Goal: Task Accomplishment & Management: Manage account settings

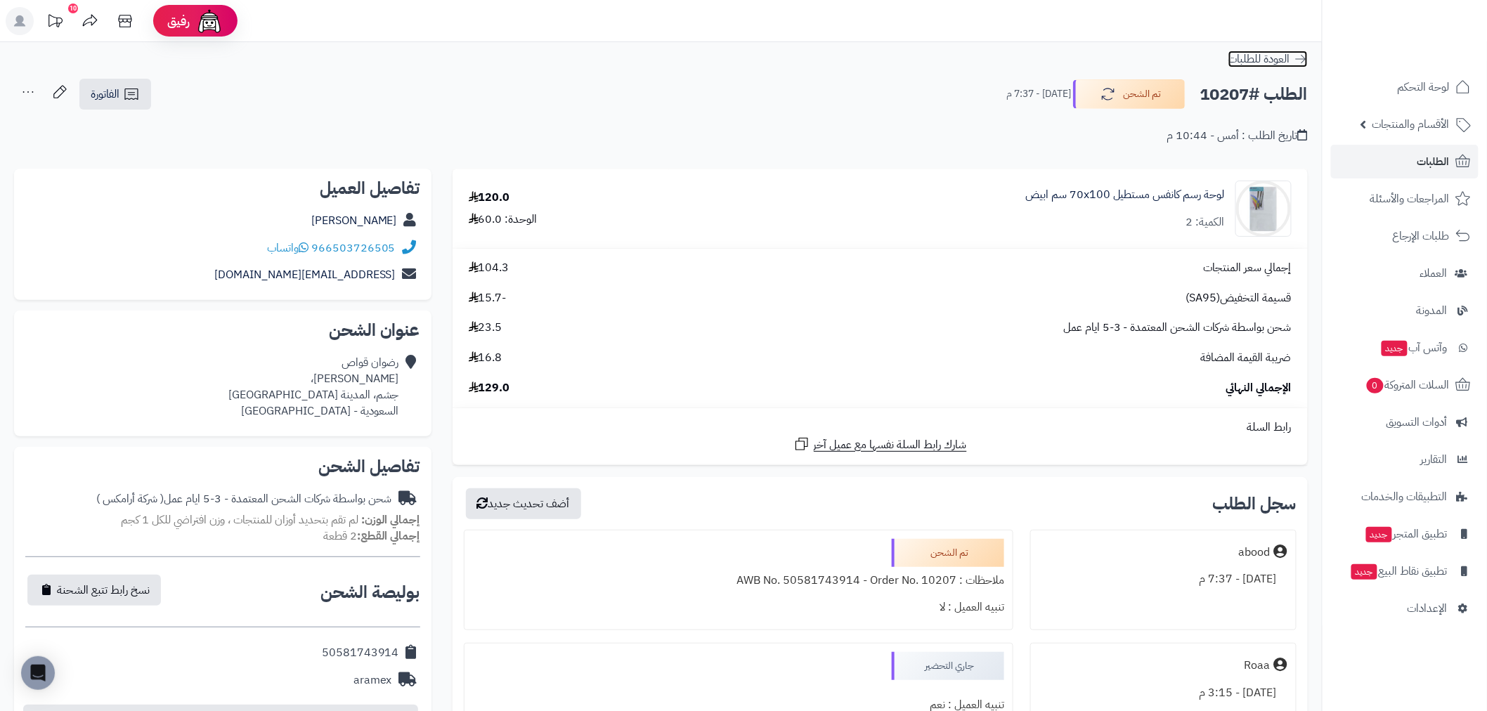
click at [1301, 58] on icon at bounding box center [1301, 59] width 14 height 14
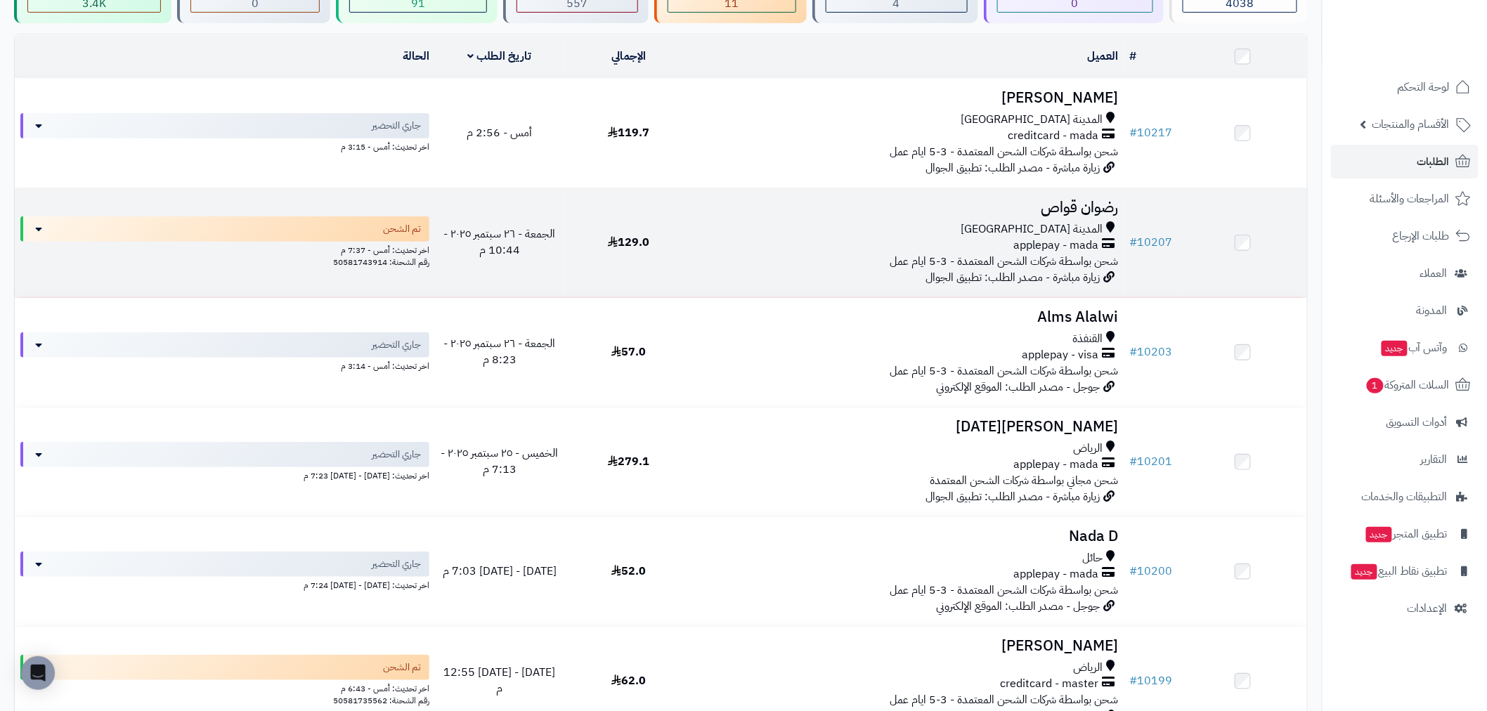
scroll to position [234, 0]
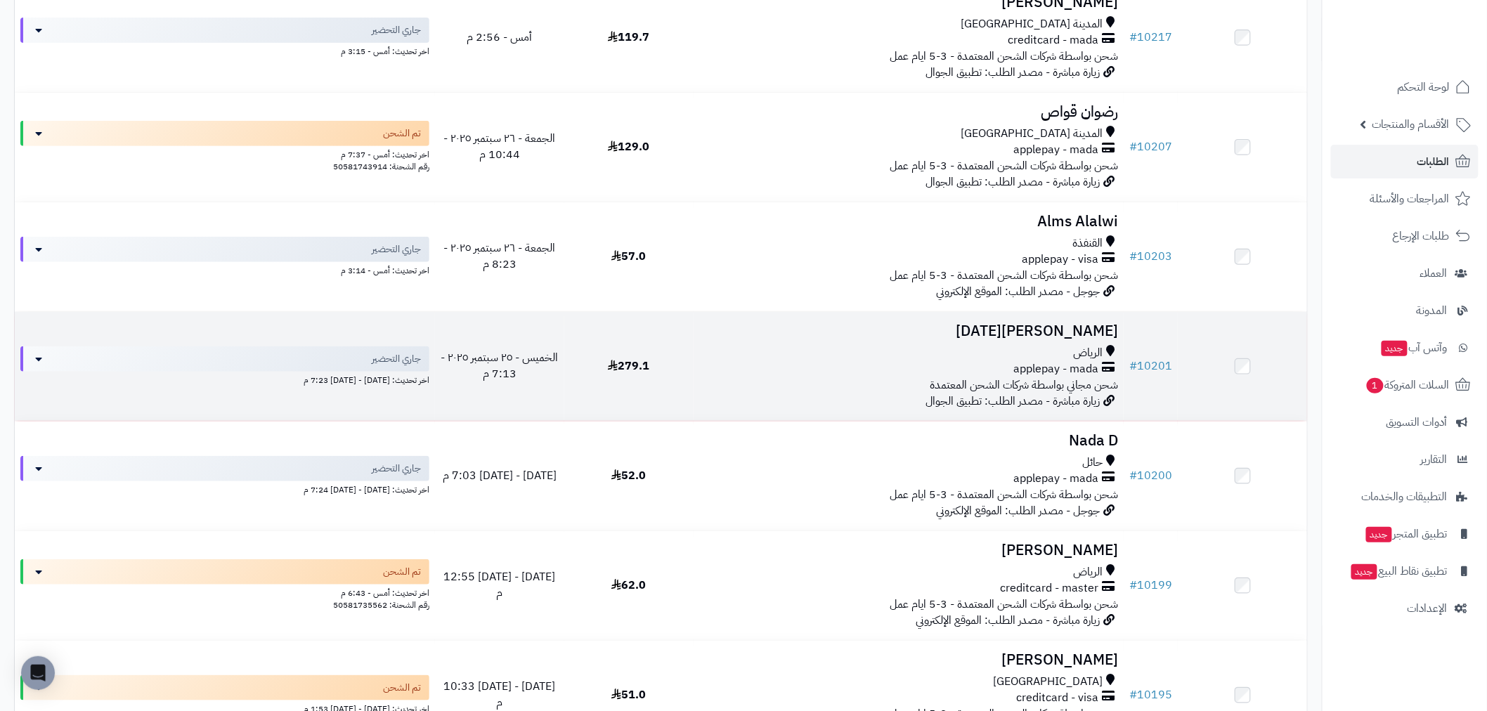
click at [748, 368] on div "applepay - mada" at bounding box center [908, 369] width 419 height 16
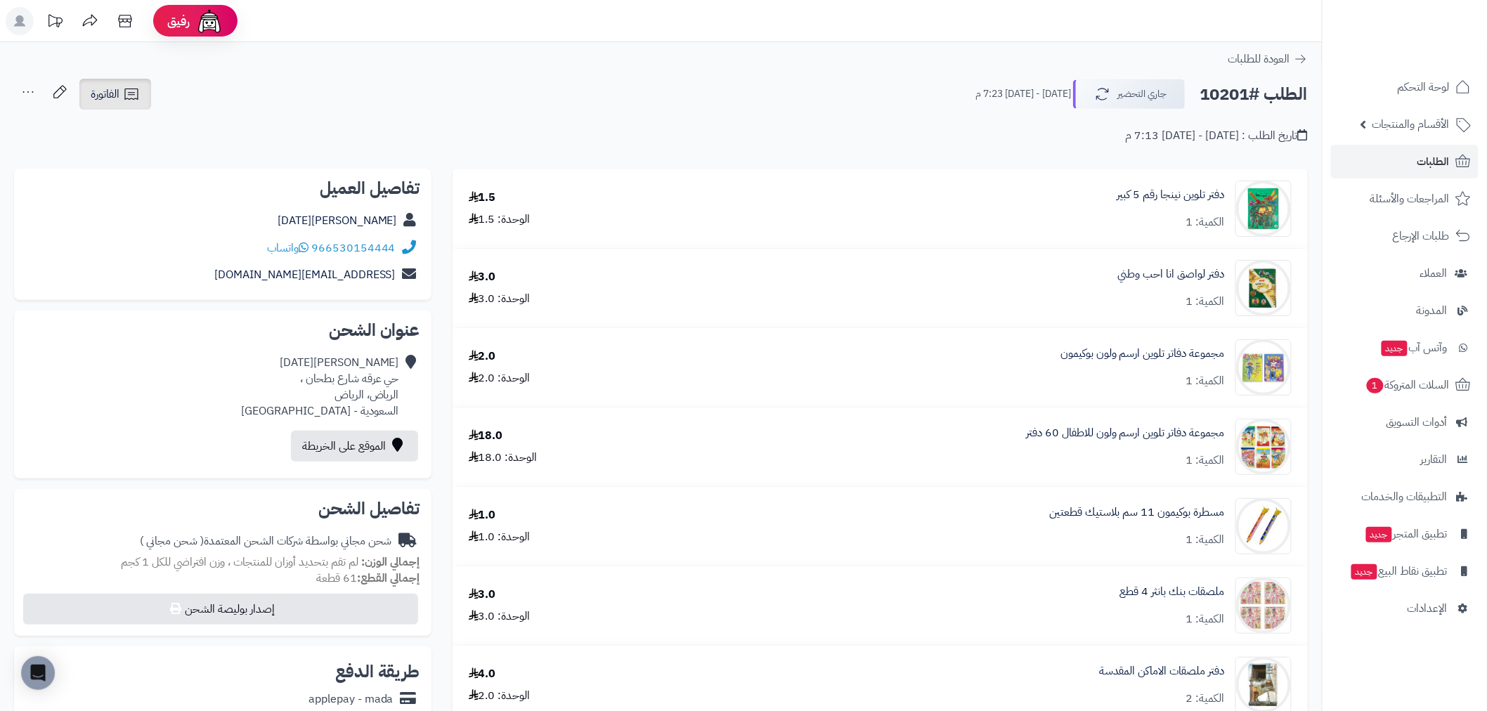
click at [122, 97] on link "الفاتورة" at bounding box center [115, 94] width 72 height 31
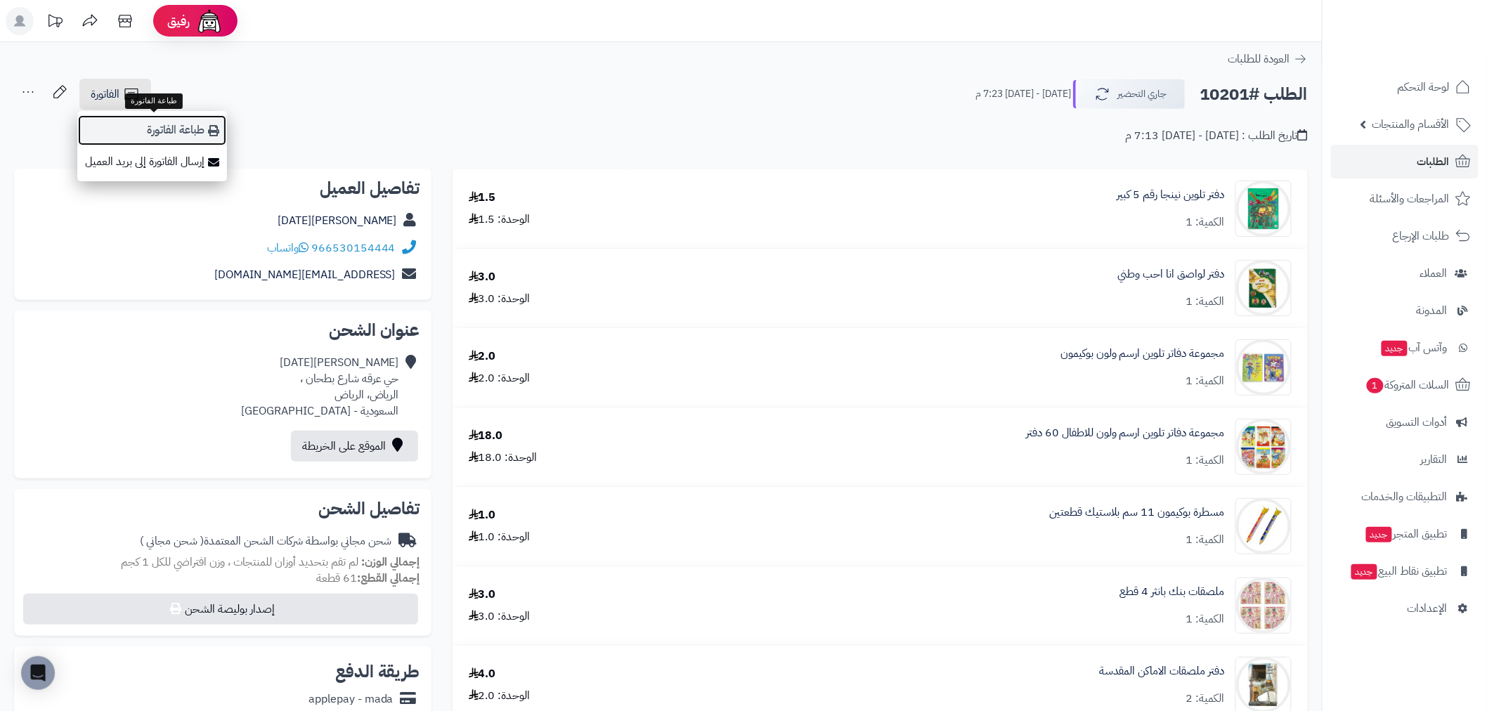
click at [194, 131] on link "طباعة الفاتورة" at bounding box center [152, 131] width 150 height 32
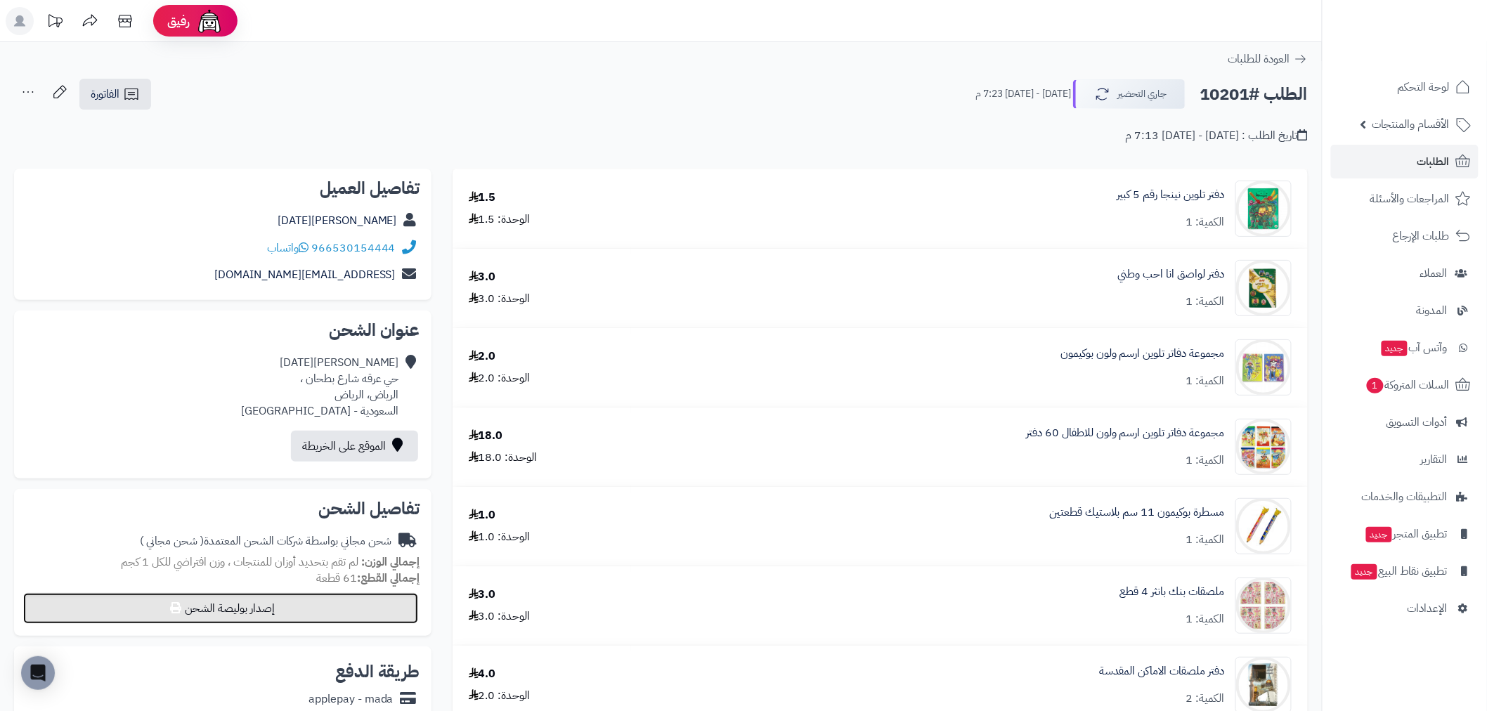
click at [205, 602] on button "إصدار بوليصة الشحن" at bounding box center [220, 608] width 395 height 31
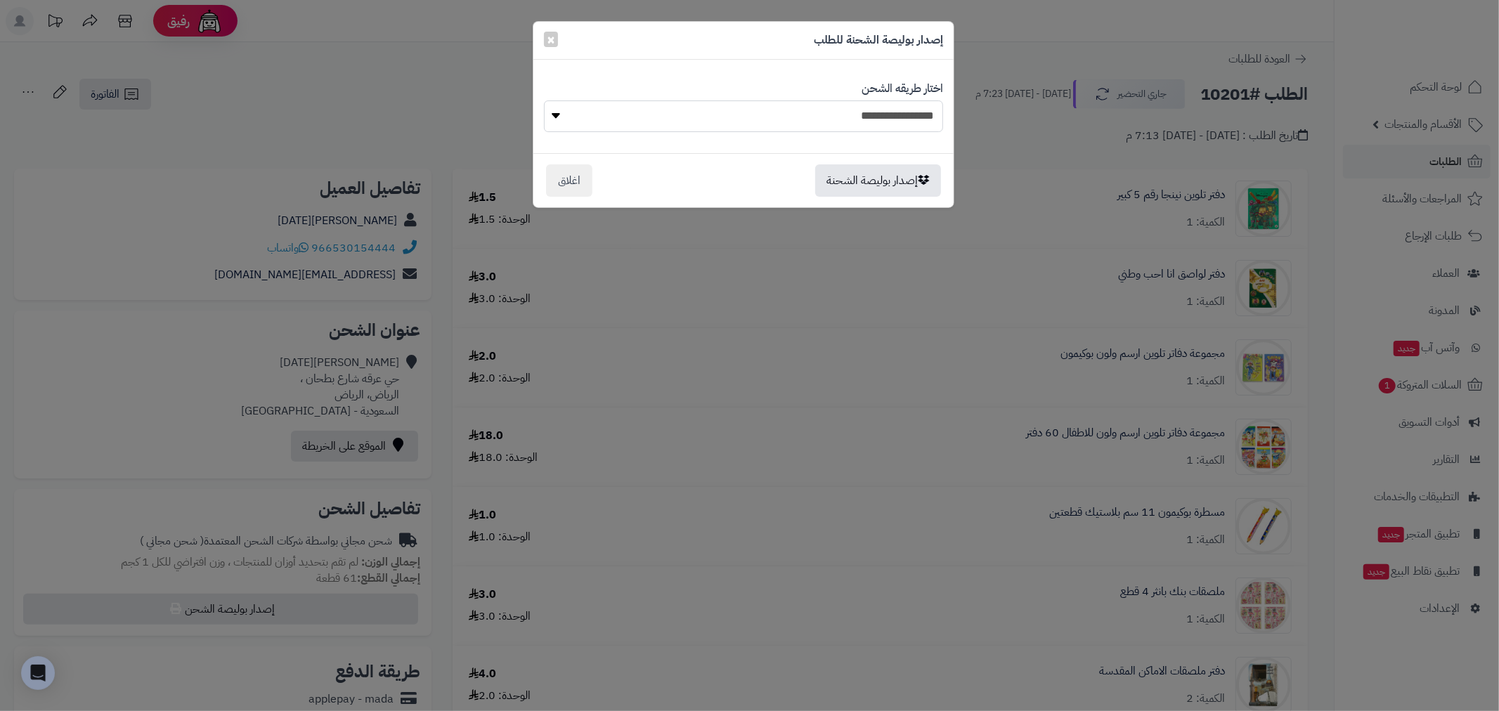
click at [611, 112] on select "**********" at bounding box center [743, 116] width 399 height 32
select select "******"
click at [544, 100] on select "**********" at bounding box center [743, 116] width 399 height 32
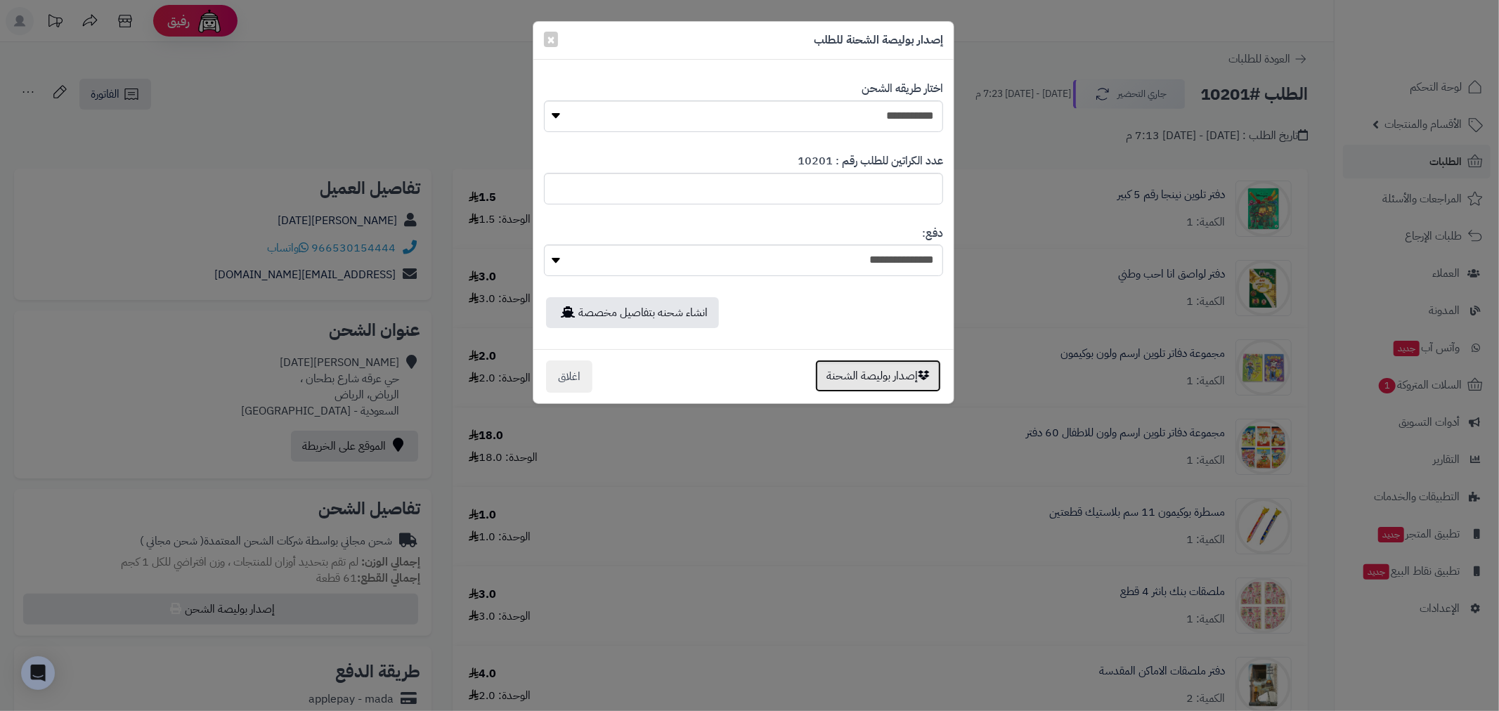
click at [861, 377] on button "إصدار بوليصة الشحنة" at bounding box center [878, 376] width 126 height 32
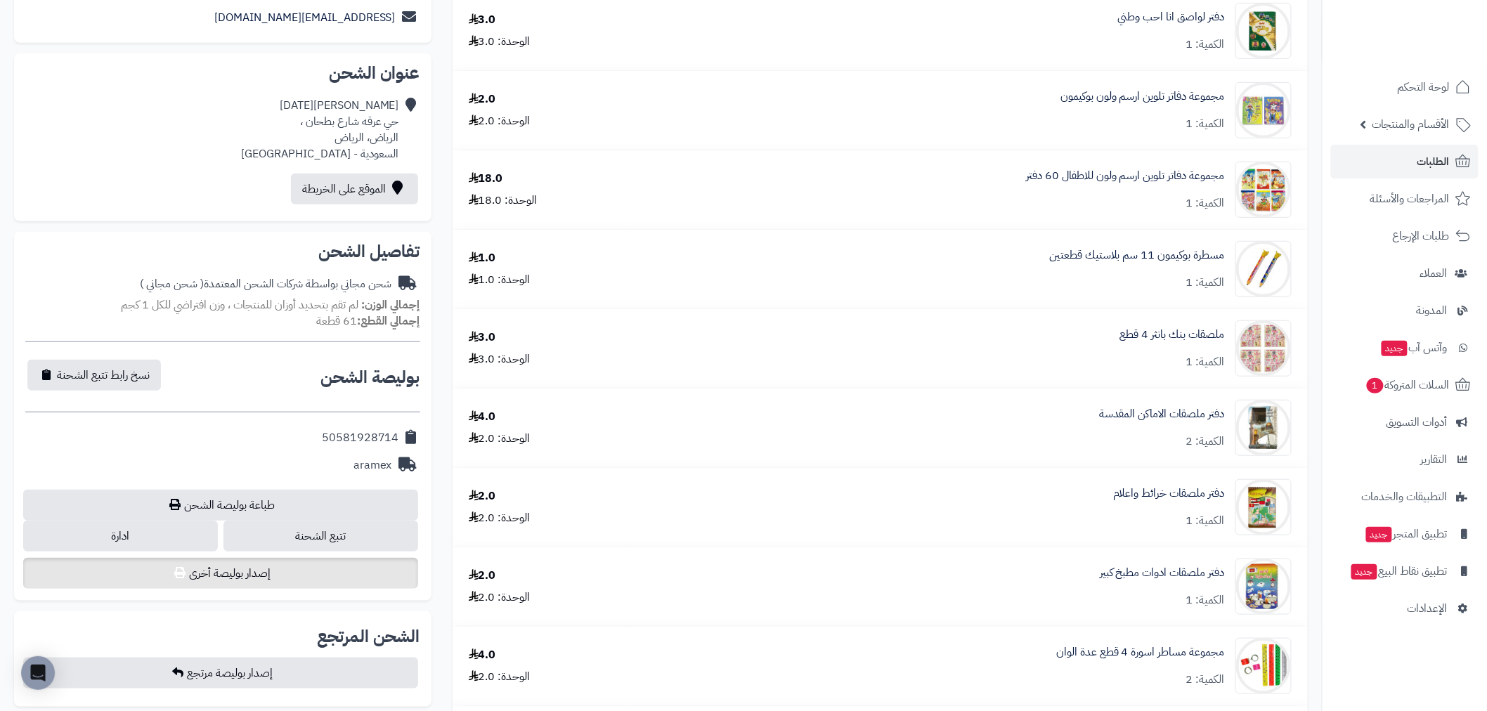
scroll to position [312, 0]
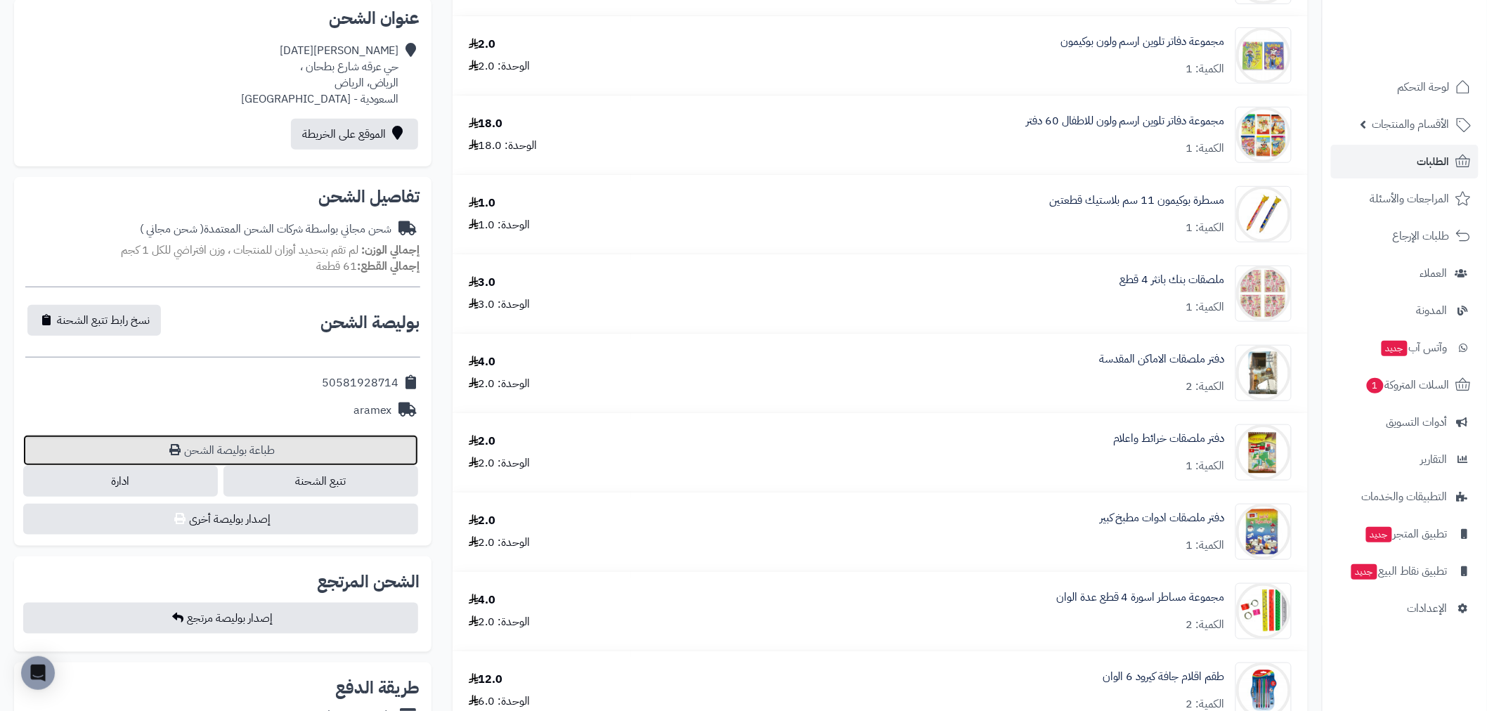
click at [162, 437] on link "طباعة بوليصة الشحن" at bounding box center [220, 450] width 395 height 31
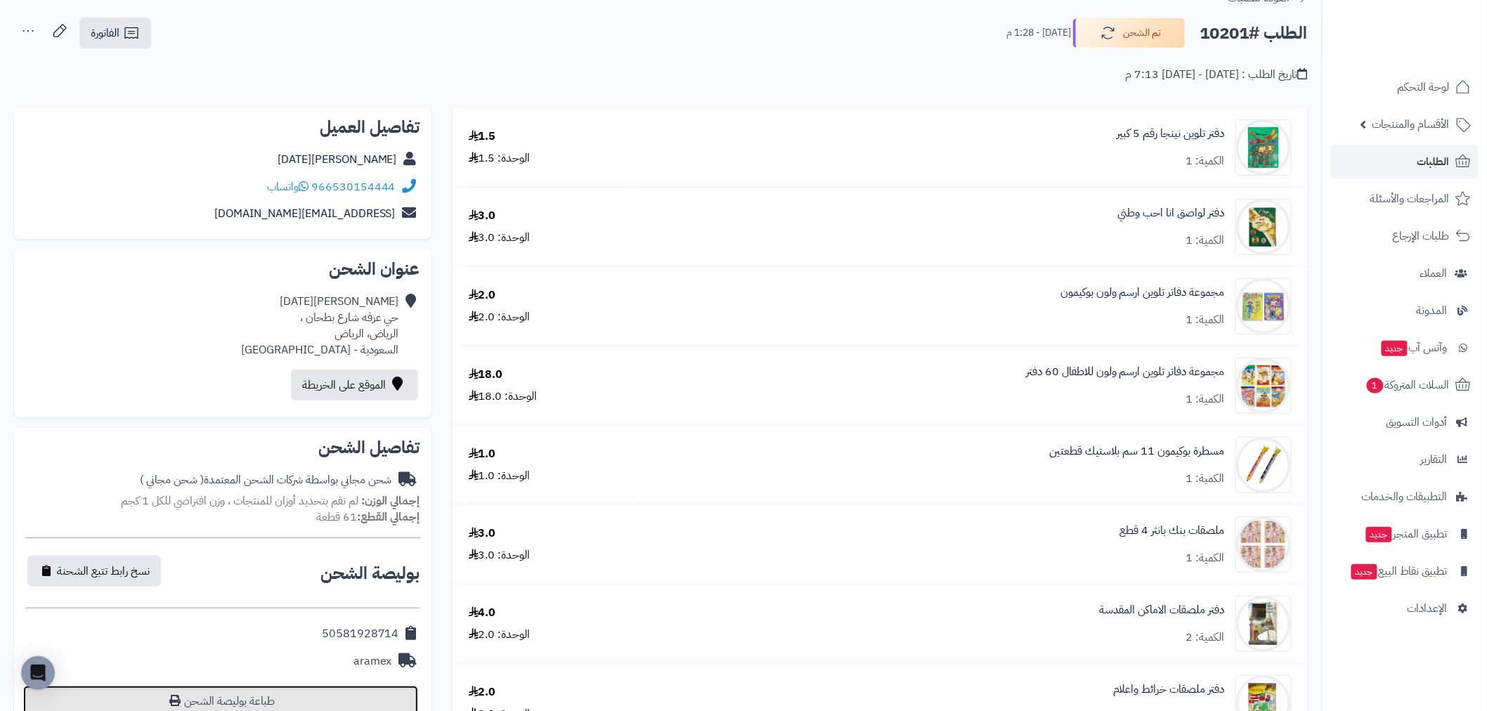
scroll to position [0, 0]
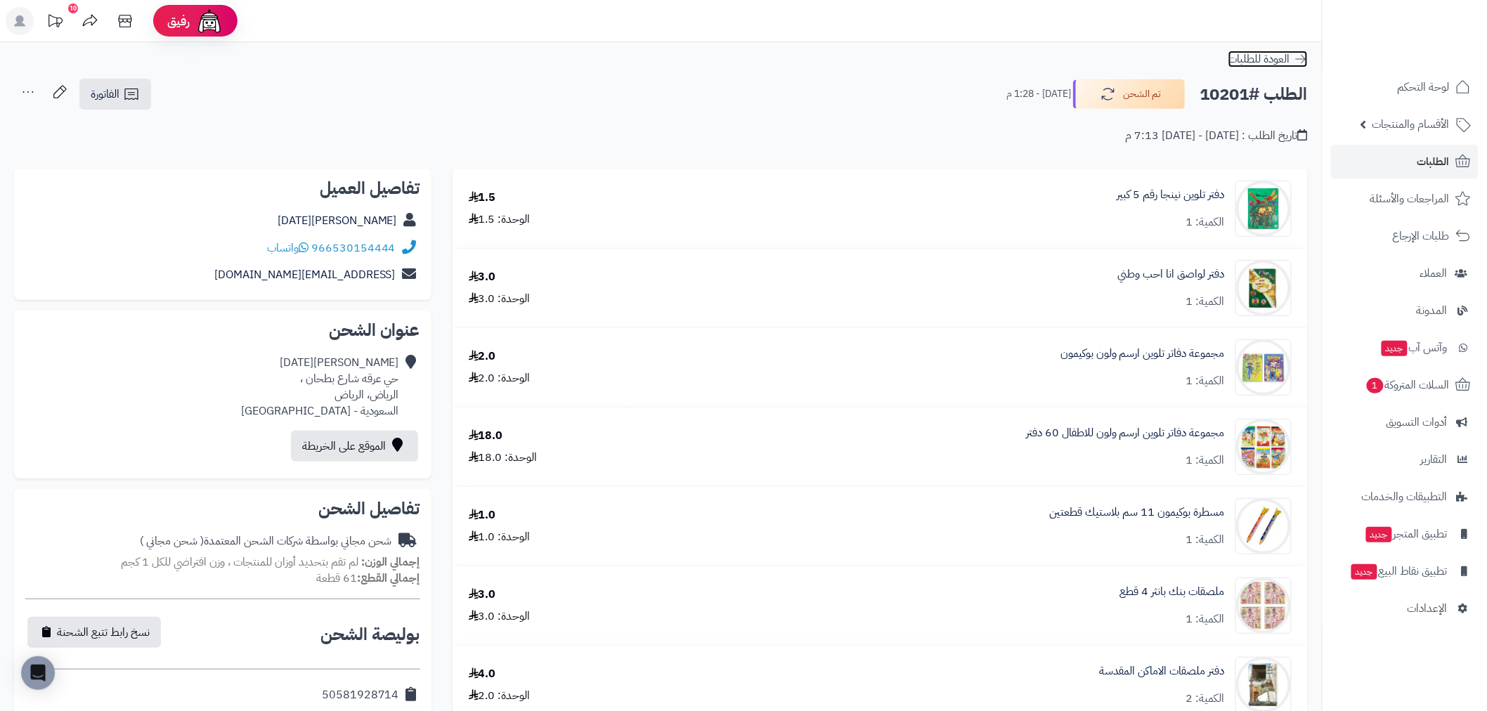
click at [1307, 58] on icon at bounding box center [1301, 59] width 14 height 14
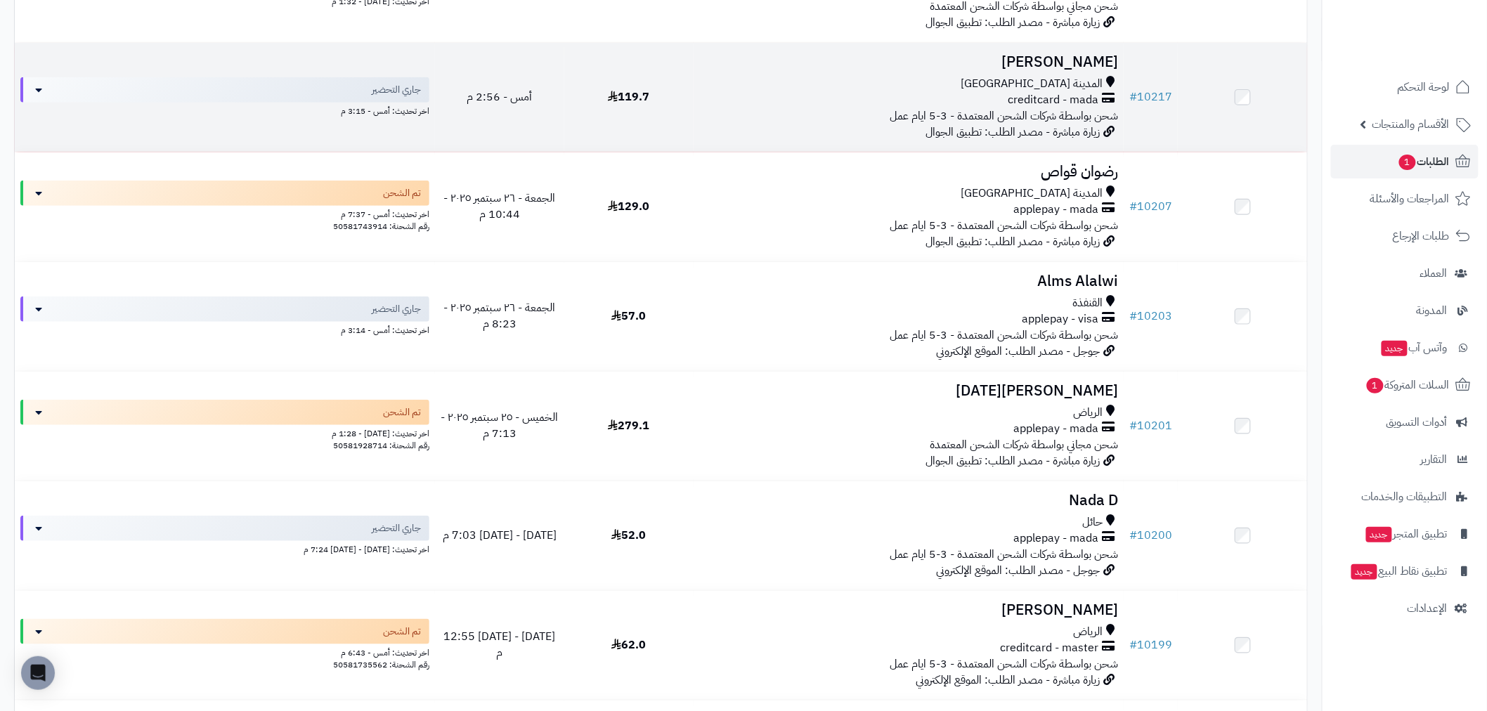
scroll to position [312, 0]
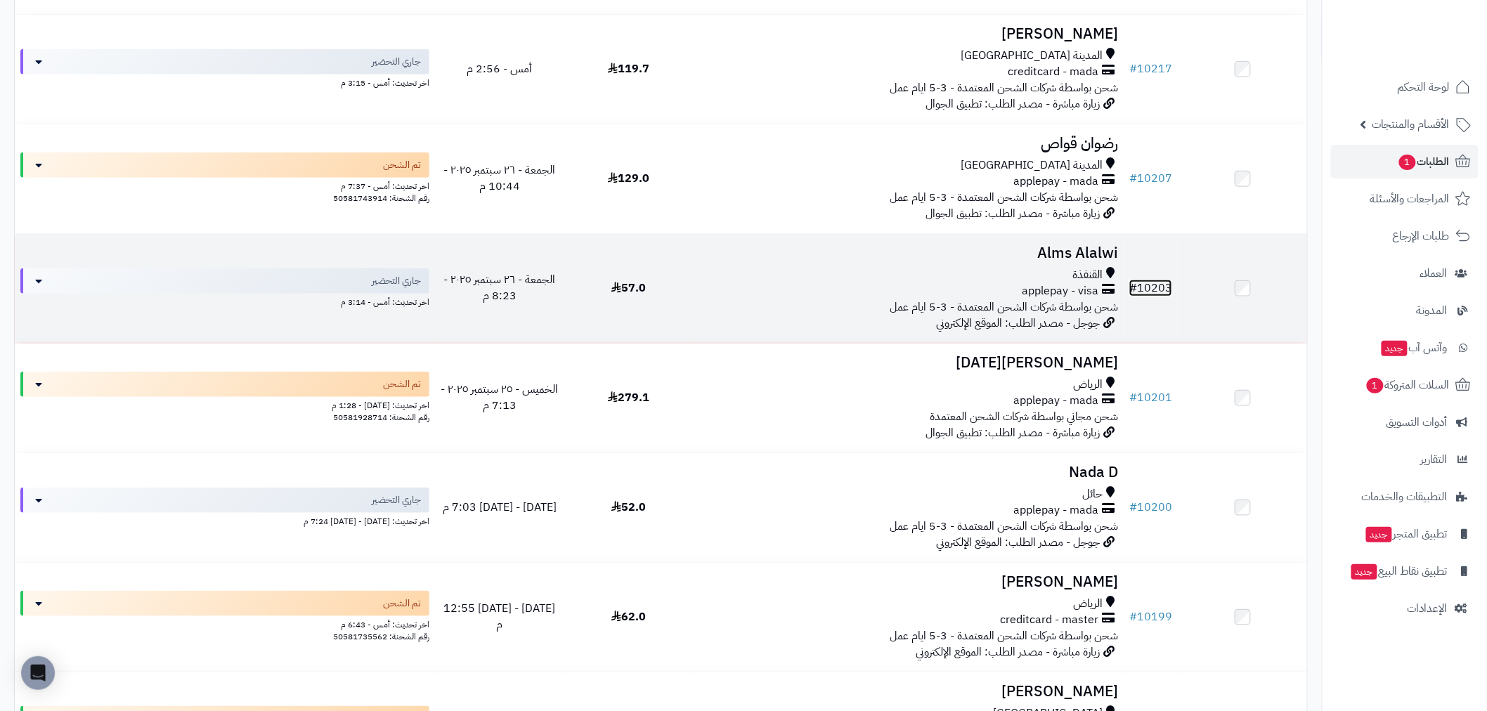
drag, startPoint x: 1160, startPoint y: 285, endPoint x: 1140, endPoint y: 286, distance: 19.7
click at [1158, 286] on link "# 10203" at bounding box center [1150, 288] width 43 height 17
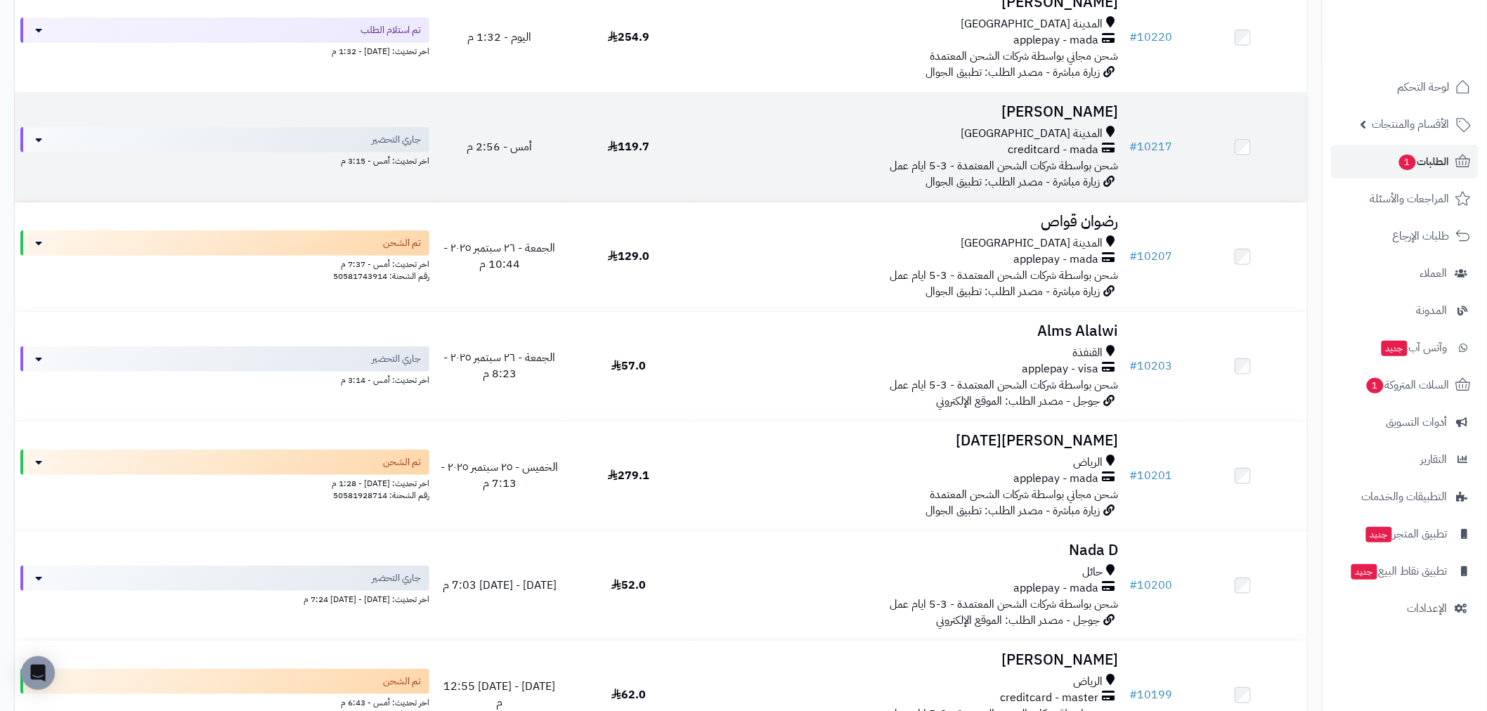
scroll to position [156, 0]
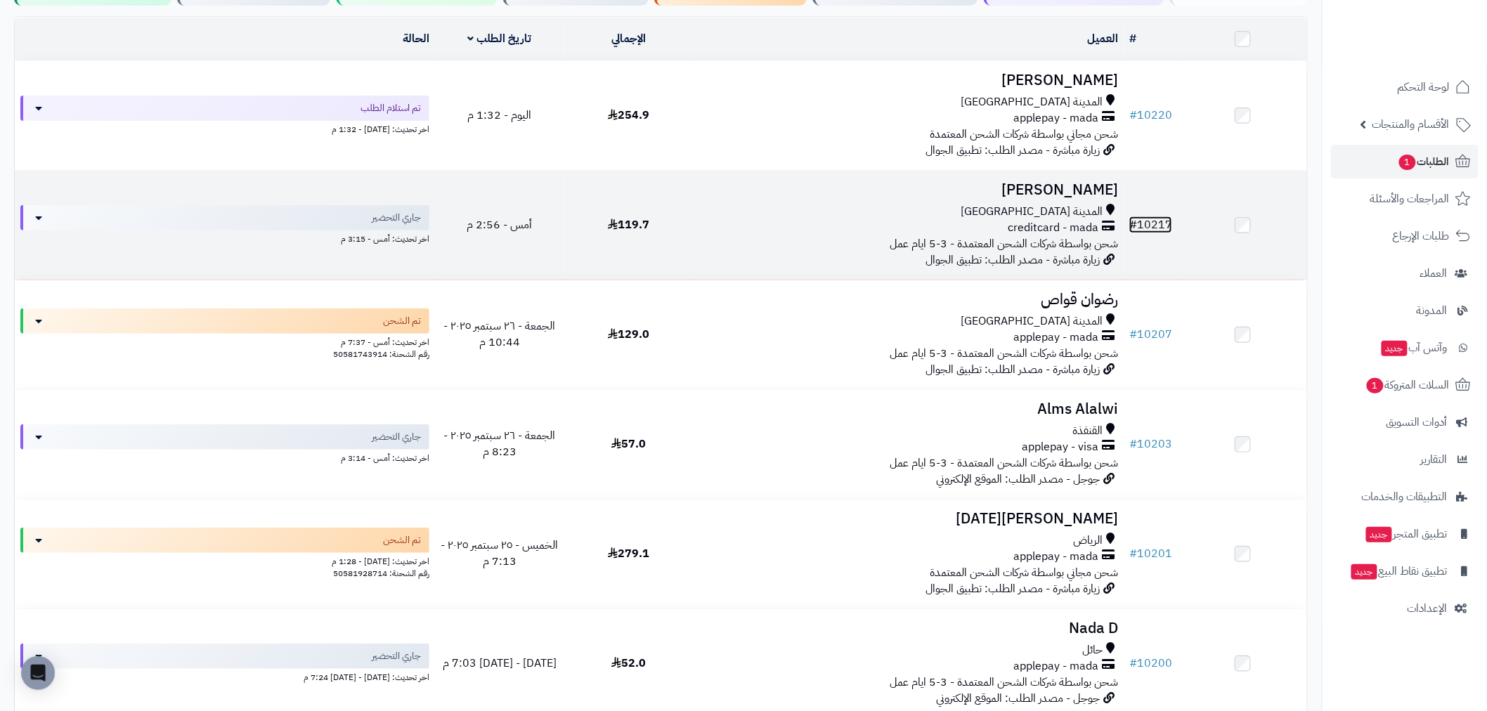
click at [1146, 223] on link "# 10217" at bounding box center [1150, 224] width 43 height 17
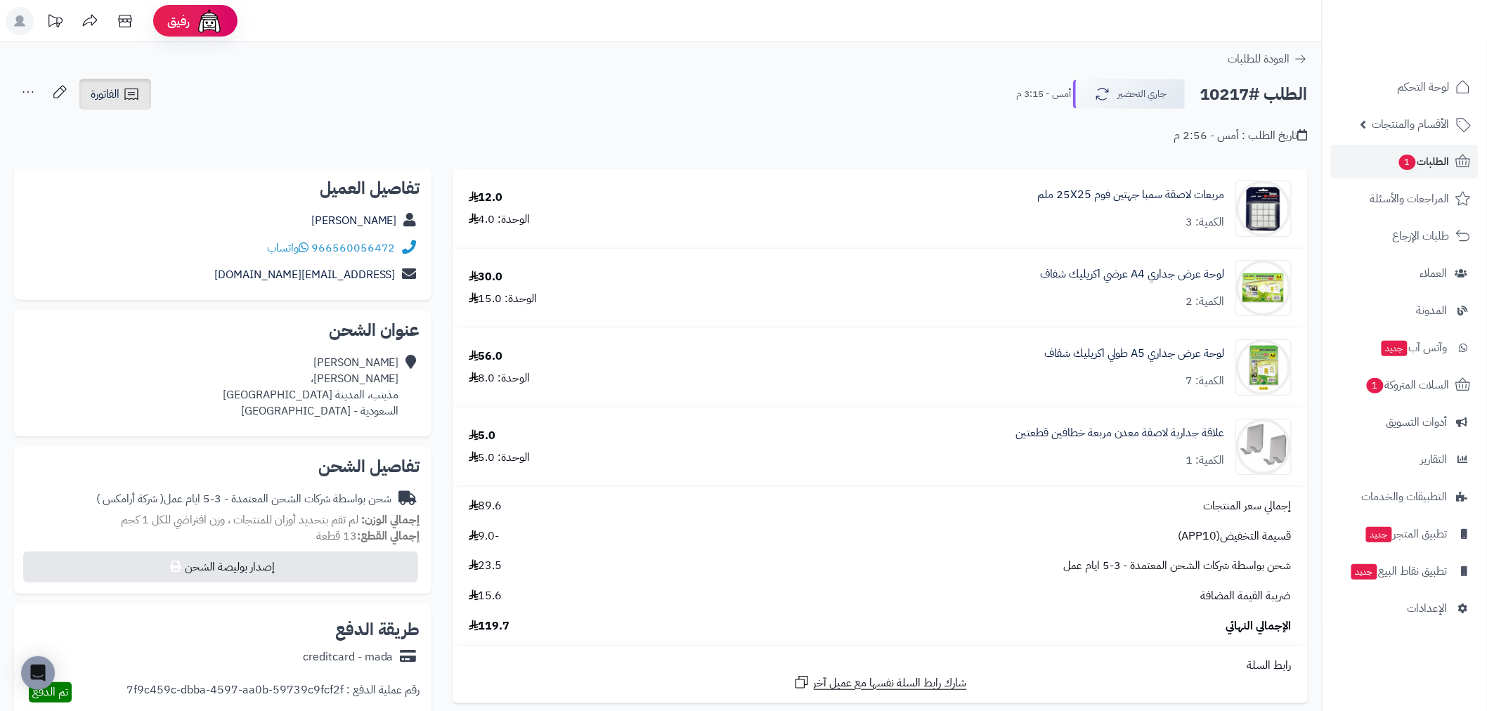
click at [117, 96] on span "الفاتورة" at bounding box center [105, 94] width 29 height 17
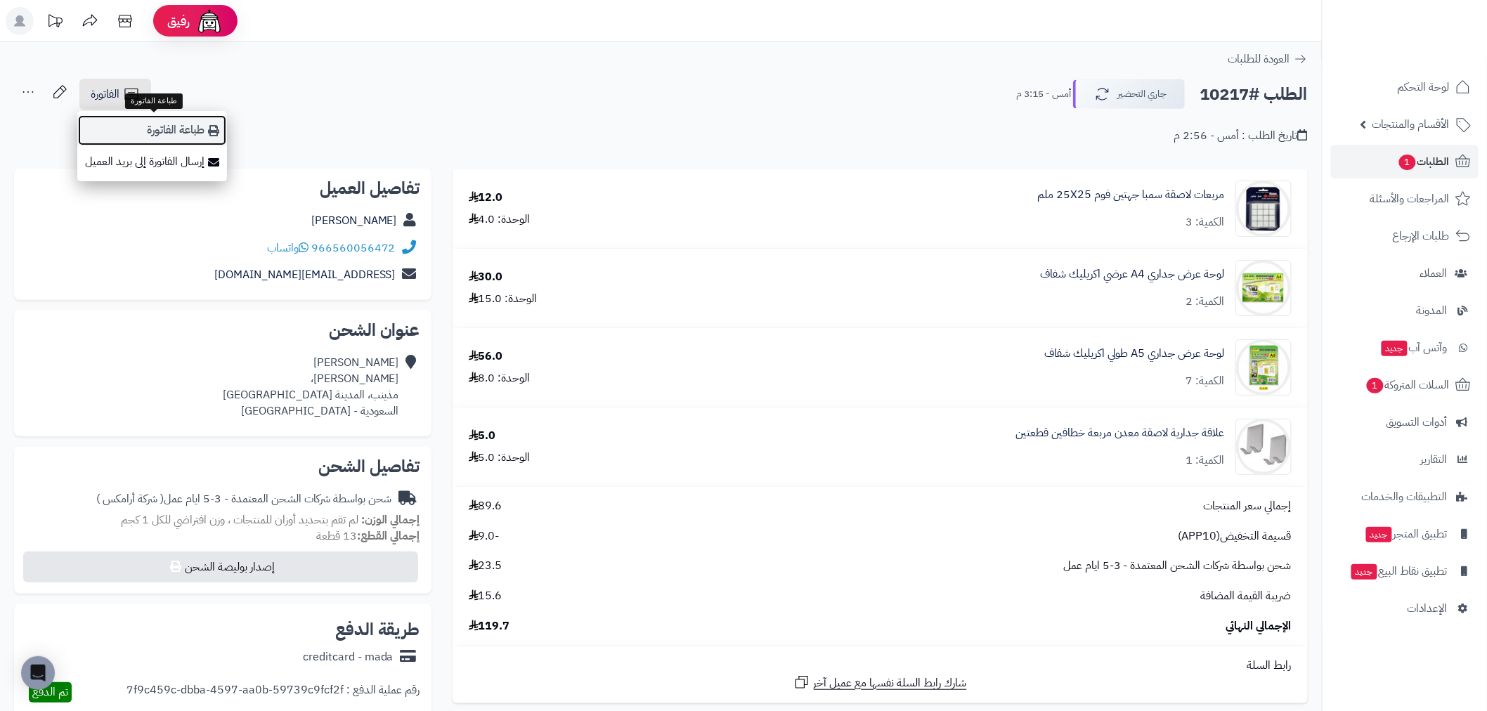
click at [158, 118] on link "طباعة الفاتورة" at bounding box center [152, 131] width 150 height 32
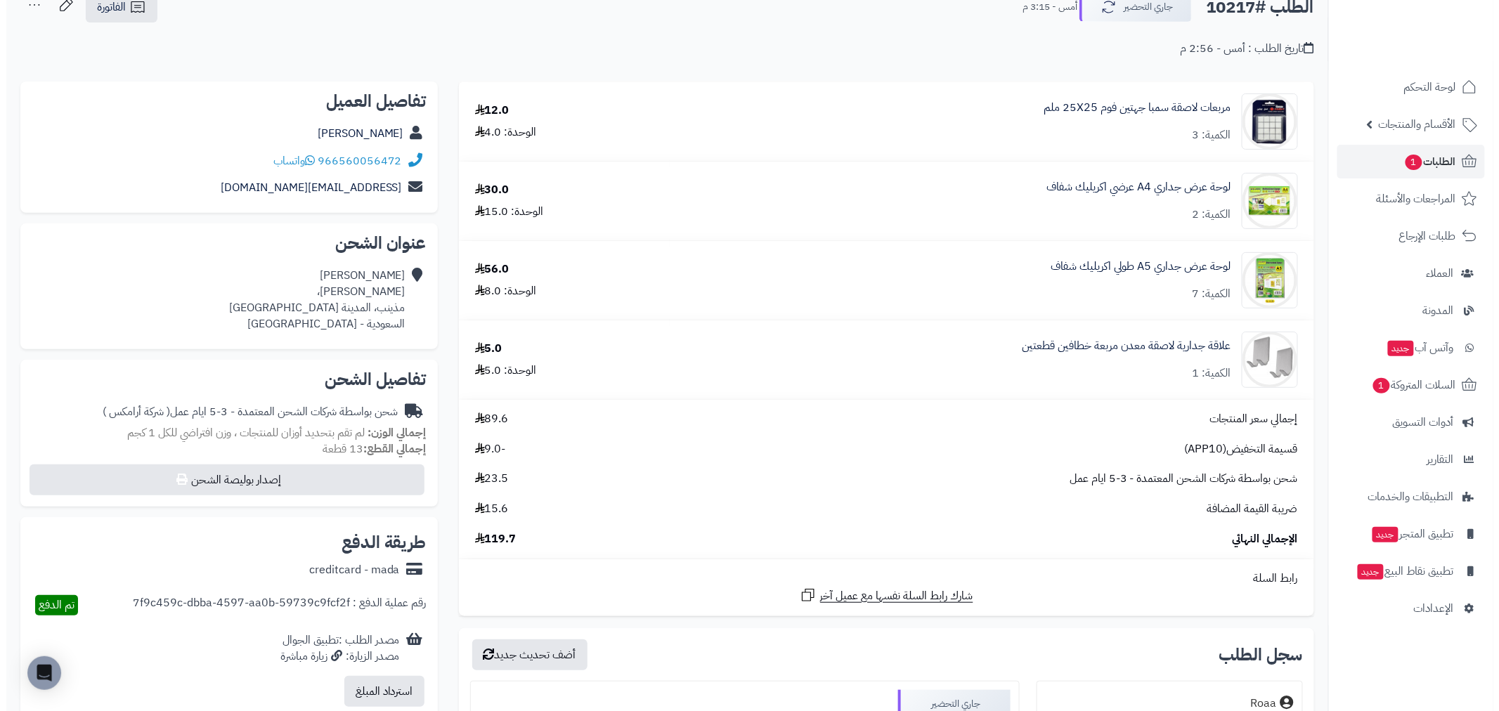
scroll to position [234, 0]
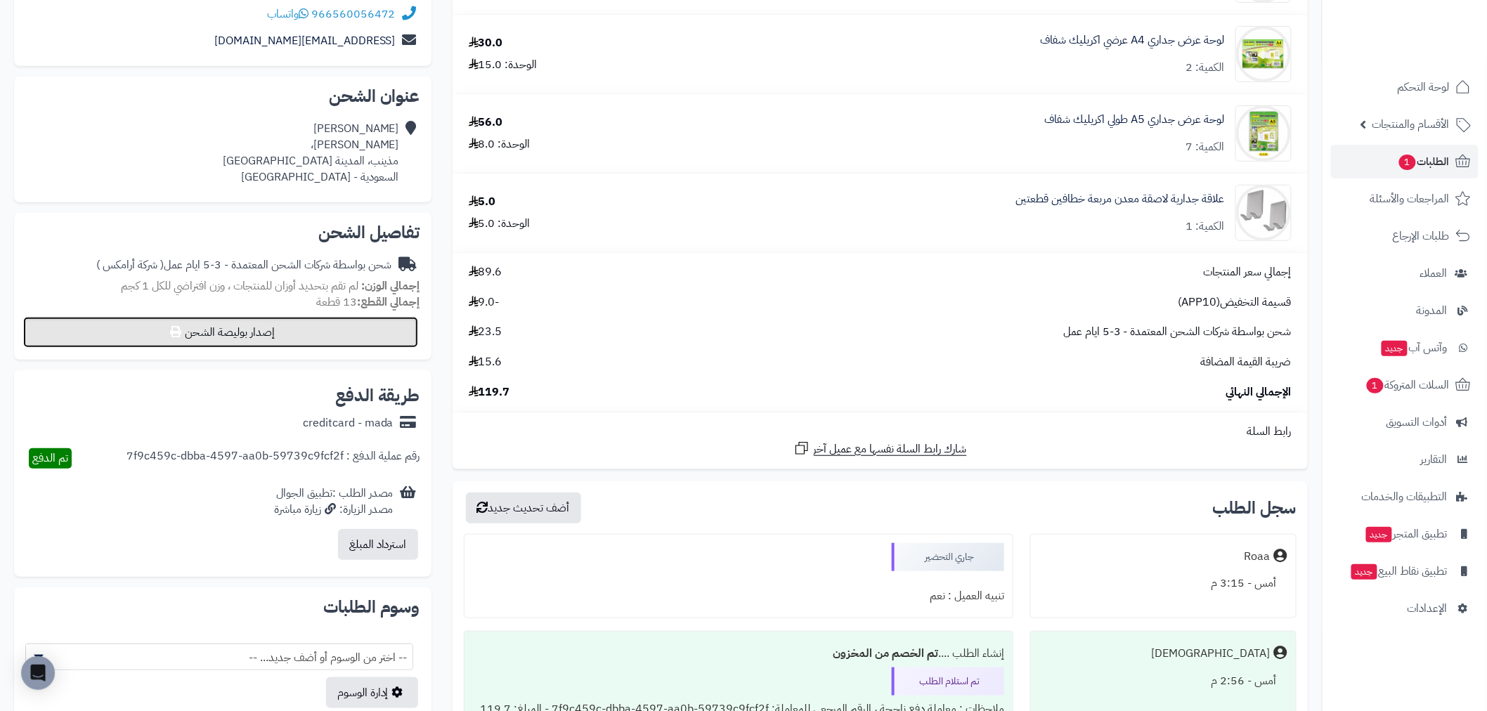
click at [363, 329] on button "إصدار بوليصة الشحن" at bounding box center [220, 332] width 395 height 31
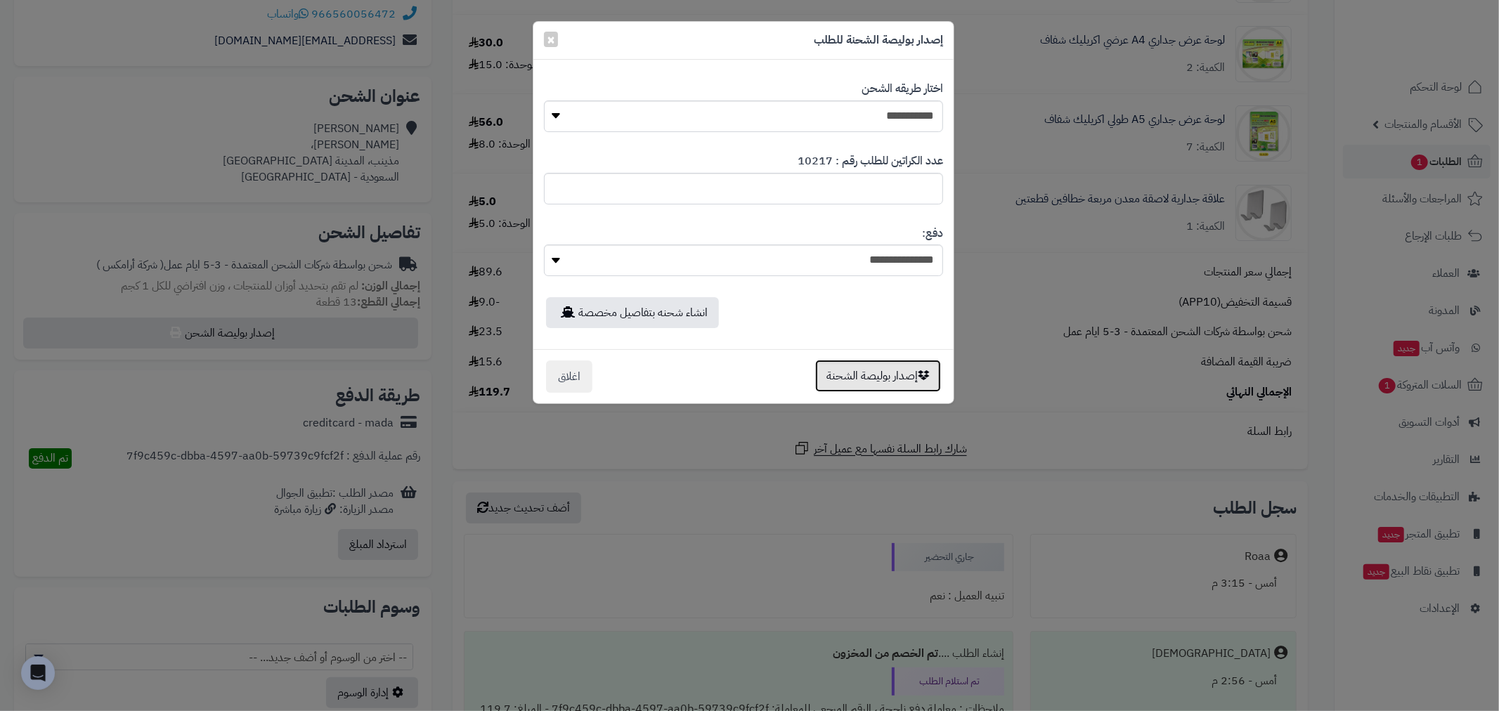
click at [881, 381] on button "إصدار بوليصة الشحنة" at bounding box center [878, 376] width 126 height 32
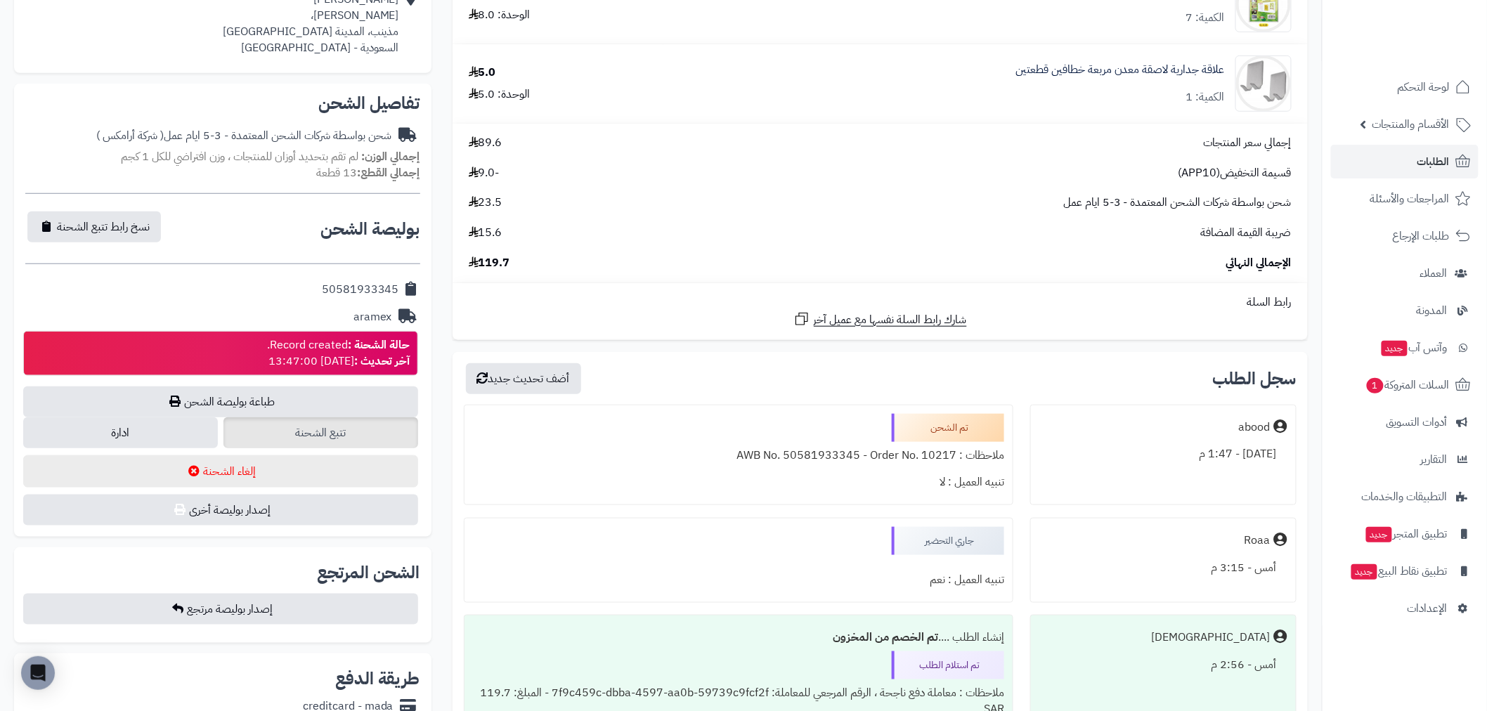
scroll to position [390, 0]
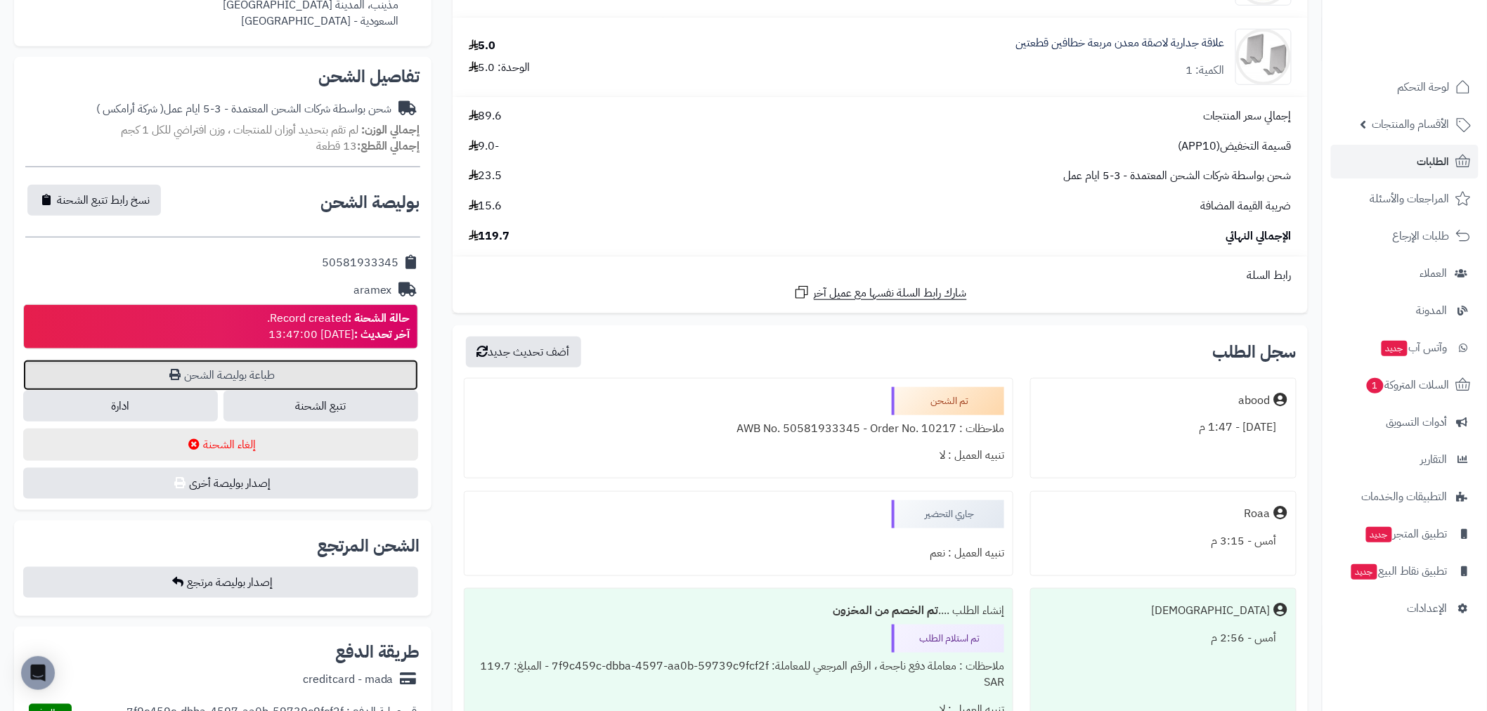
click at [304, 368] on link "طباعة بوليصة الشحن" at bounding box center [220, 375] width 395 height 31
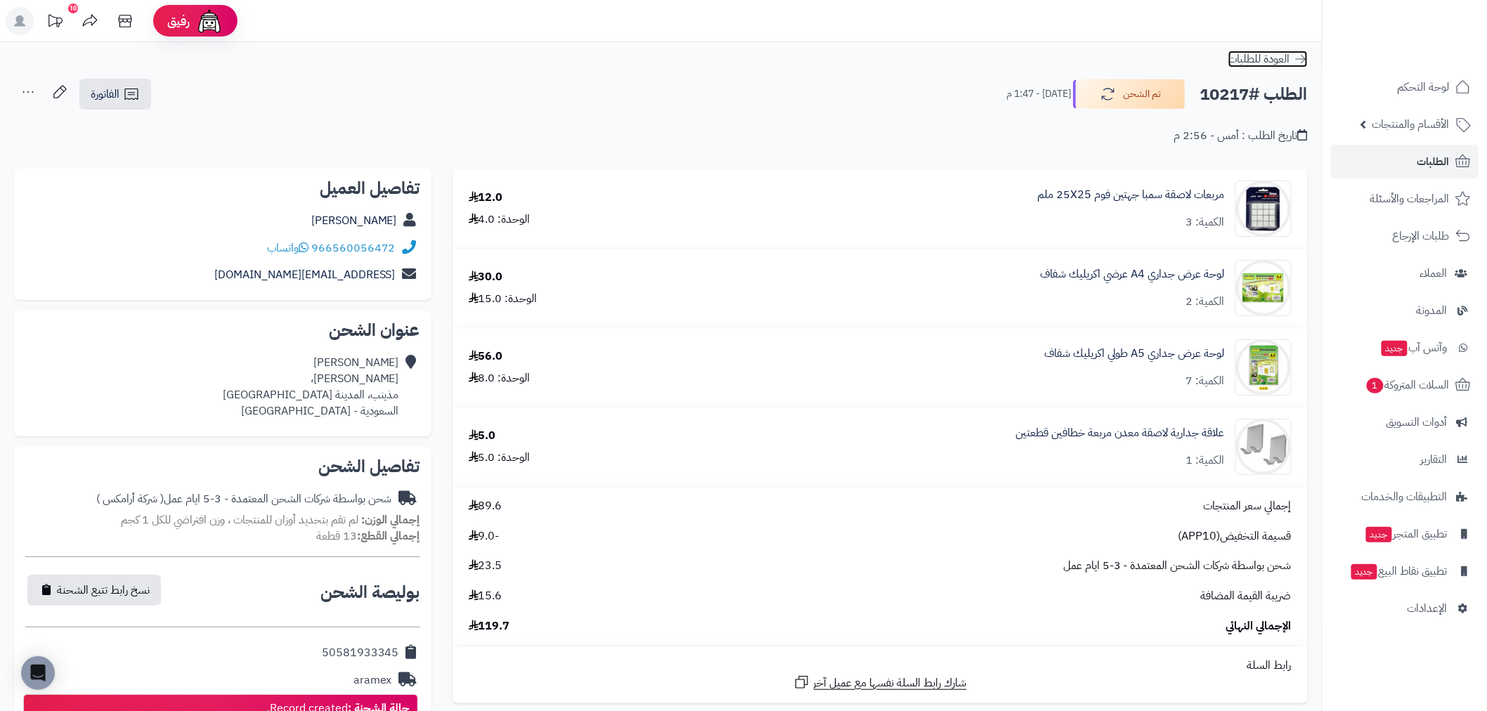
click at [1304, 61] on icon at bounding box center [1301, 59] width 14 height 14
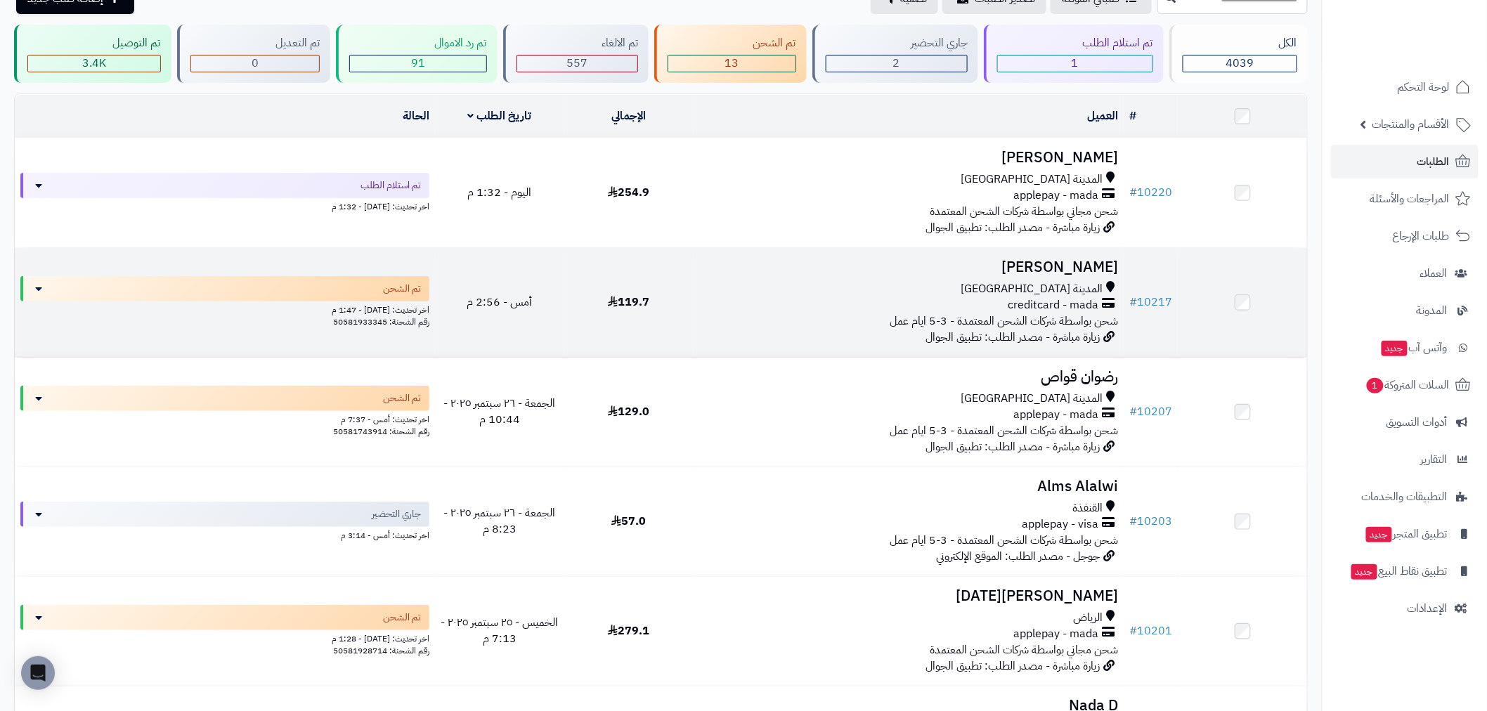
scroll to position [78, 0]
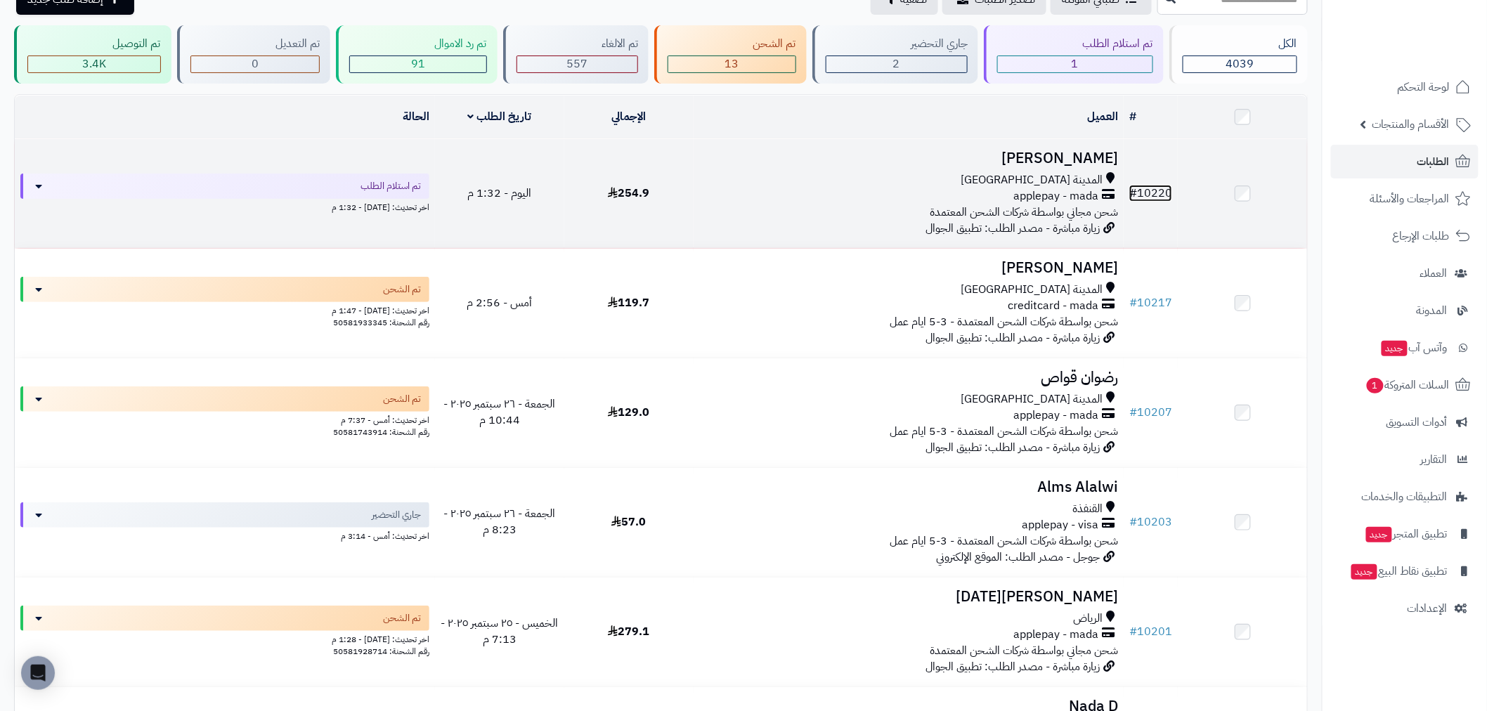
click at [1161, 187] on link "# 10220" at bounding box center [1150, 193] width 43 height 17
